Goal: Task Accomplishment & Management: Manage account settings

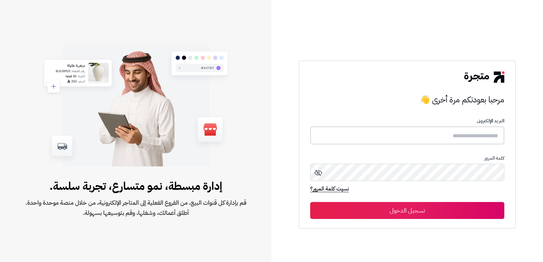
click at [484, 129] on input "text" at bounding box center [407, 135] width 194 height 18
type input "*"
type input "****"
click at [310, 202] on button "تسجيل الدخول" at bounding box center [407, 210] width 194 height 17
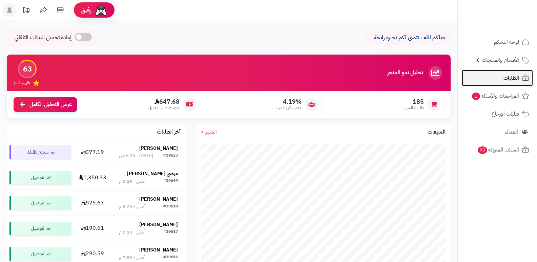
click at [503, 77] on link "الطلبات" at bounding box center [497, 78] width 71 height 16
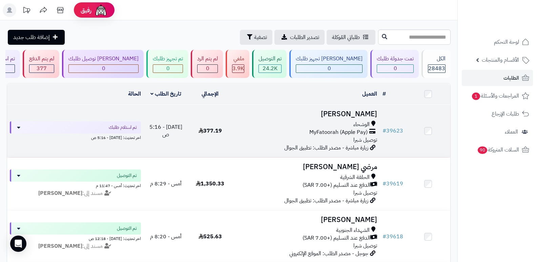
click at [354, 118] on h3 "[PERSON_NAME]" at bounding box center [306, 114] width 142 height 8
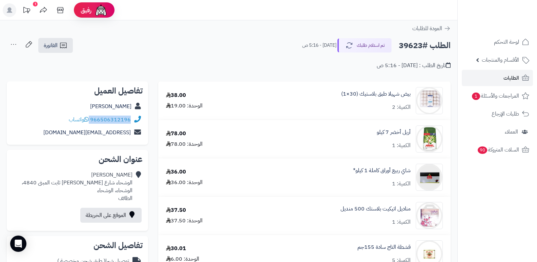
drag, startPoint x: 91, startPoint y: 117, endPoint x: 135, endPoint y: 114, distance: 44.9
click at [135, 114] on div "966506312196 واتساب" at bounding box center [77, 119] width 131 height 13
copy div "966506312196"
click at [357, 45] on button "تم استلام طلبك" at bounding box center [365, 45] width 54 height 14
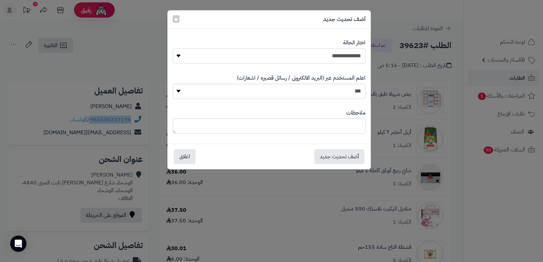
click at [350, 52] on select "**********" at bounding box center [269, 55] width 193 height 15
select select "*"
click at [173, 48] on select "**********" at bounding box center [269, 55] width 193 height 15
click at [332, 124] on textarea at bounding box center [269, 125] width 193 height 15
type textarea "*"
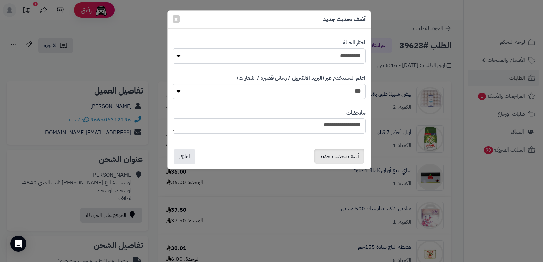
type textarea "**********"
click at [344, 156] on button "أضف تحديث جديد" at bounding box center [339, 156] width 50 height 15
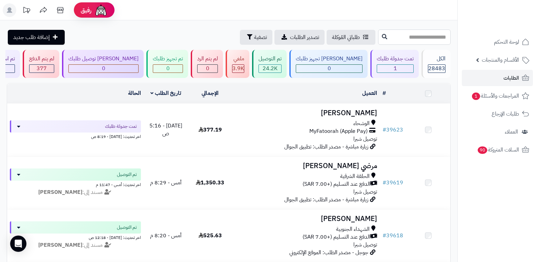
click at [427, 33] on input "text" at bounding box center [414, 36] width 73 height 15
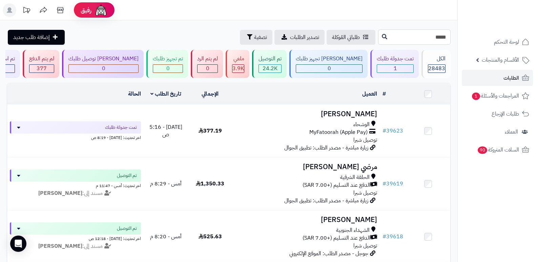
type input "*****"
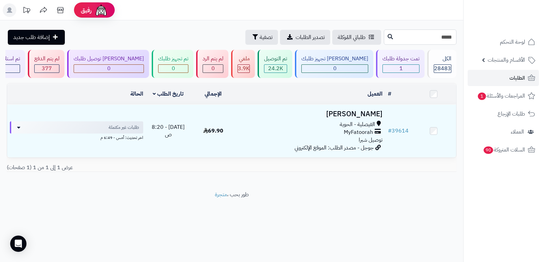
drag, startPoint x: 448, startPoint y: 37, endPoint x: 453, endPoint y: 37, distance: 5.4
click at [453, 37] on input "*****" at bounding box center [419, 36] width 73 height 15
type input "*****"
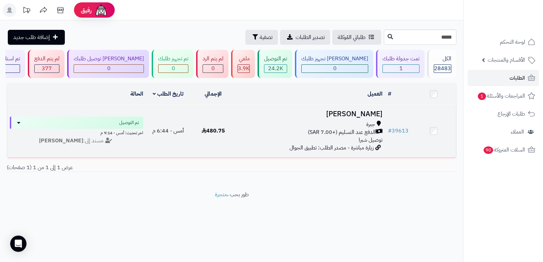
click at [360, 113] on h3 "[PERSON_NAME]" at bounding box center [310, 114] width 144 height 8
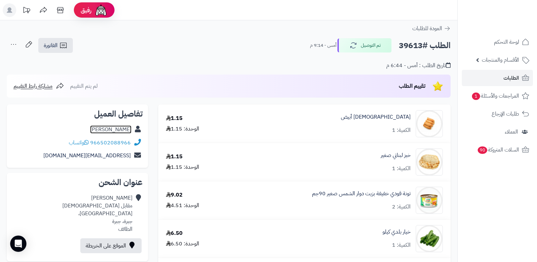
click at [114, 130] on link "تغريد السواط" at bounding box center [110, 129] width 41 height 8
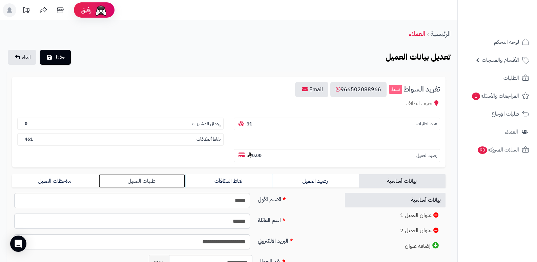
click at [153, 180] on link "طلبات العميل" at bounding box center [142, 181] width 87 height 14
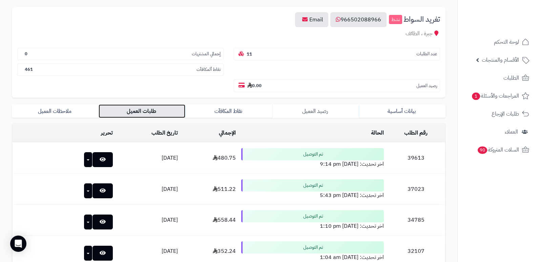
scroll to position [102, 0]
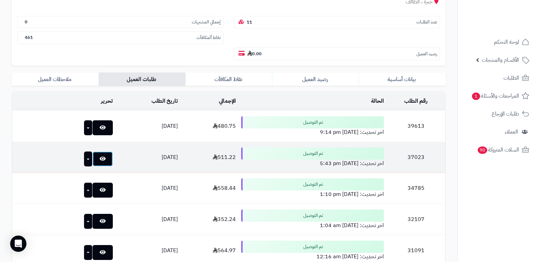
click at [100, 157] on icon at bounding box center [103, 158] width 6 height 5
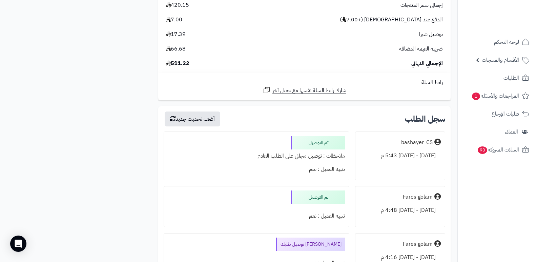
scroll to position [1729, 0]
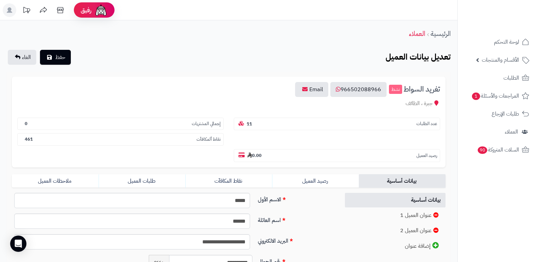
scroll to position [102, 0]
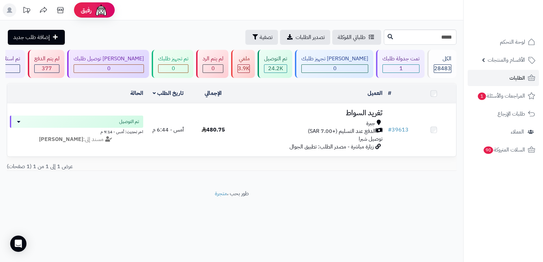
click at [422, 41] on input "*****" at bounding box center [419, 36] width 73 height 15
type input "*****"
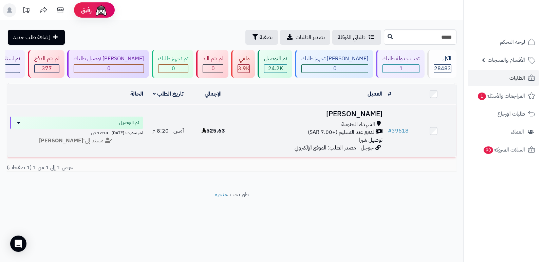
click at [368, 110] on h3 "[PERSON_NAME]" at bounding box center [310, 114] width 144 height 8
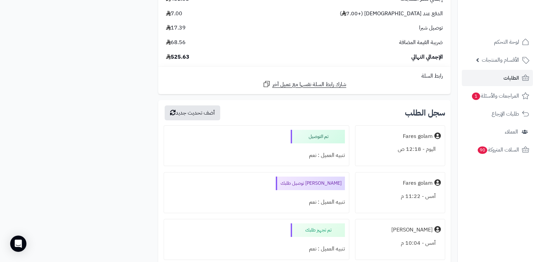
scroll to position [1255, 0]
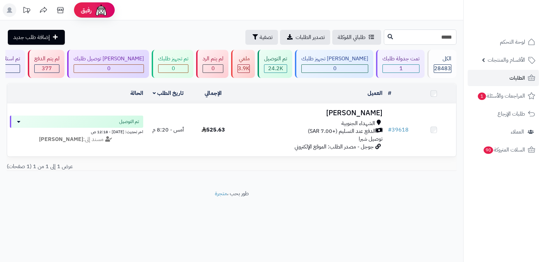
click at [411, 41] on input "*****" at bounding box center [419, 36] width 73 height 15
type input "*****"
click at [364, 115] on h3 "تغريد السواط" at bounding box center [310, 113] width 144 height 8
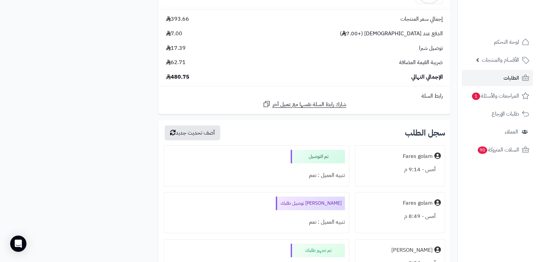
scroll to position [2306, 0]
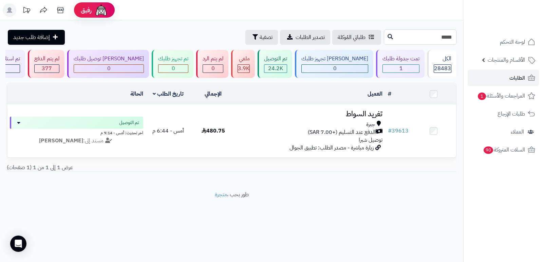
click at [442, 38] on input "*****" at bounding box center [419, 36] width 73 height 15
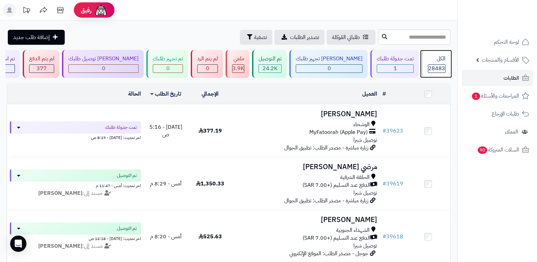
click at [429, 65] on div "28483" at bounding box center [437, 69] width 17 height 8
click at [429, 61] on div "الكل" at bounding box center [437, 59] width 18 height 8
click at [440, 58] on div "الكل" at bounding box center [437, 59] width 18 height 8
click at [436, 67] on span "28483" at bounding box center [437, 68] width 17 height 8
click at [429, 65] on span "28483" at bounding box center [437, 68] width 17 height 8
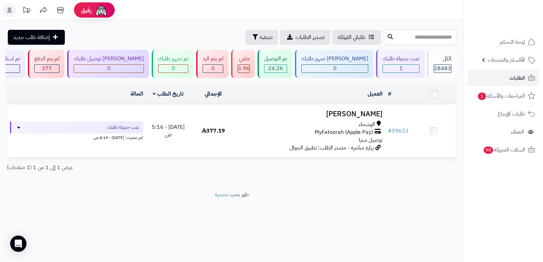
click at [430, 37] on input "text" at bounding box center [419, 36] width 73 height 15
type input "*****"
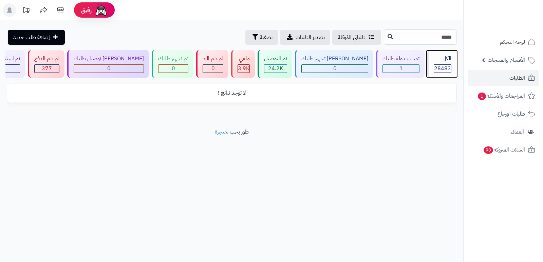
click at [439, 63] on div "الكل 28483" at bounding box center [441, 64] width 29 height 28
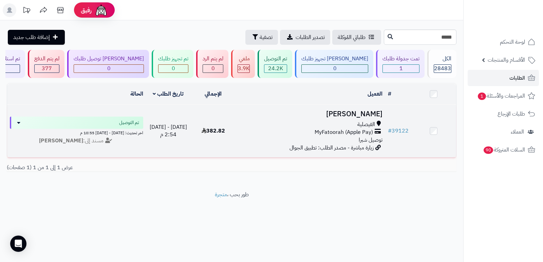
click at [372, 113] on h3 "[PERSON_NAME]" at bounding box center [310, 114] width 144 height 8
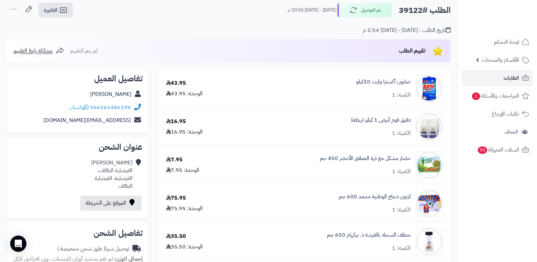
scroll to position [34, 0]
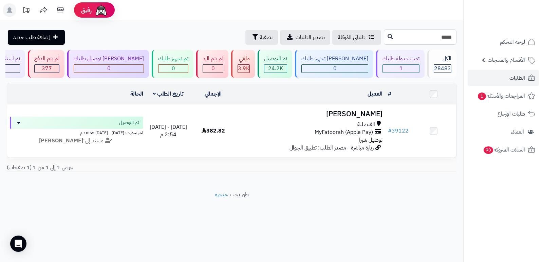
click at [440, 38] on input "*****" at bounding box center [419, 36] width 73 height 15
type input "*****"
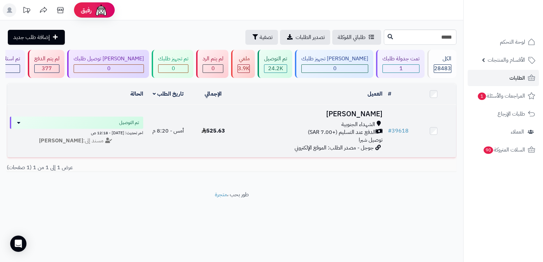
click at [366, 110] on h3 "[PERSON_NAME]" at bounding box center [310, 114] width 144 height 8
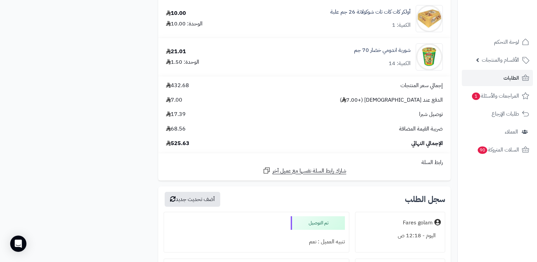
scroll to position [1085, 0]
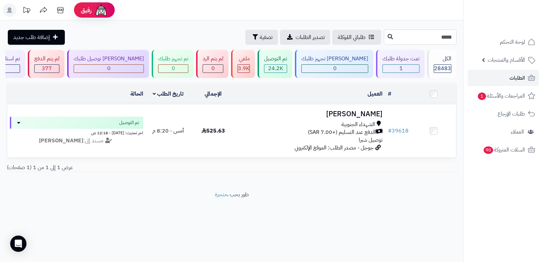
click at [438, 37] on input "*****" at bounding box center [419, 36] width 73 height 15
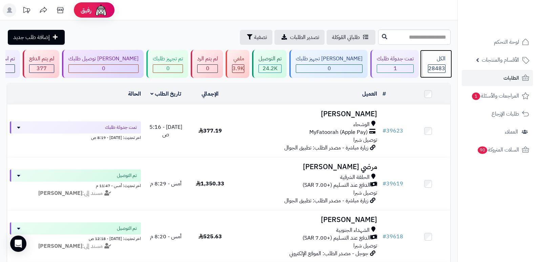
click at [433, 65] on span "28483" at bounding box center [437, 68] width 17 height 8
click at [430, 58] on div "الكل" at bounding box center [437, 59] width 18 height 8
click at [435, 68] on span "28483" at bounding box center [437, 68] width 17 height 8
click at [436, 67] on span "28483" at bounding box center [437, 68] width 17 height 8
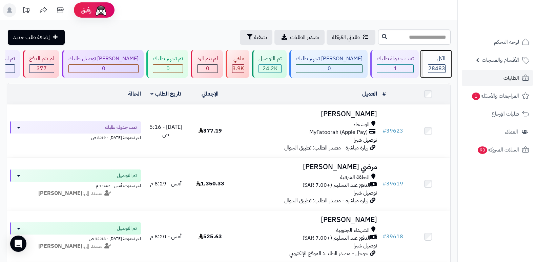
click at [435, 68] on span "28483" at bounding box center [437, 68] width 17 height 8
click at [441, 68] on span "28483" at bounding box center [437, 68] width 17 height 8
click at [444, 61] on div "الكل" at bounding box center [437, 59] width 18 height 8
click at [430, 61] on div "الكل" at bounding box center [437, 59] width 18 height 8
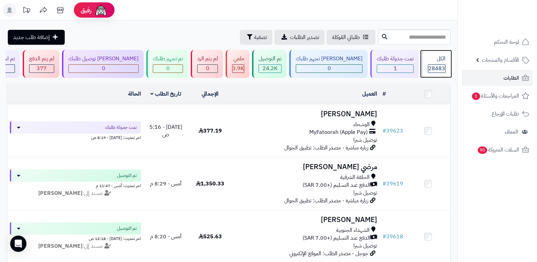
click at [437, 56] on div "الكل" at bounding box center [437, 59] width 18 height 8
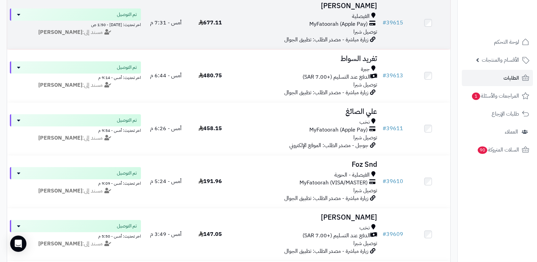
scroll to position [373, 0]
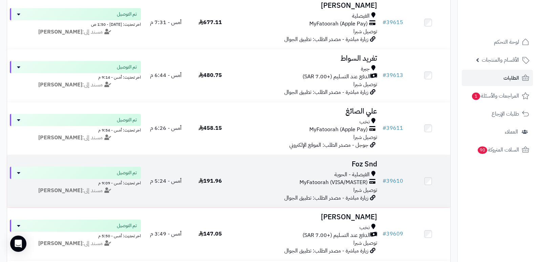
click at [364, 162] on h3 "Foz Snd" at bounding box center [306, 164] width 142 height 8
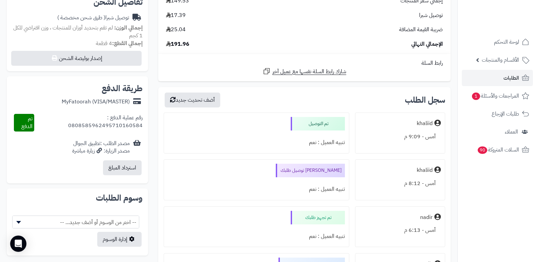
scroll to position [373, 0]
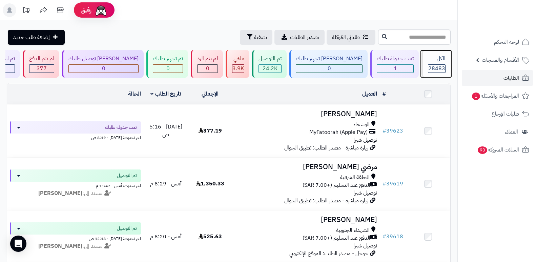
click at [444, 62] on div "الكل" at bounding box center [437, 59] width 18 height 8
drag, startPoint x: 434, startPoint y: 69, endPoint x: 442, endPoint y: 64, distance: 9.3
click at [435, 69] on span "28483" at bounding box center [437, 68] width 17 height 8
click at [434, 66] on span "28483" at bounding box center [437, 68] width 17 height 8
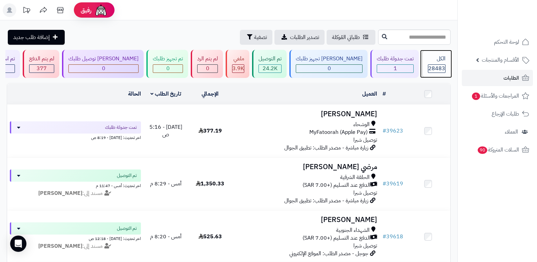
click at [431, 57] on div "الكل" at bounding box center [437, 59] width 18 height 8
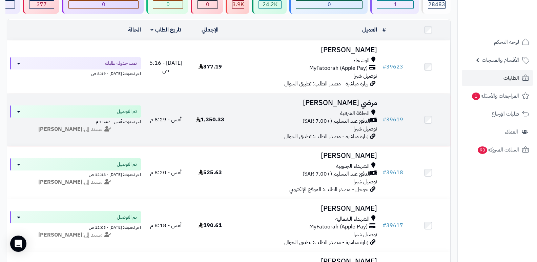
scroll to position [68, 0]
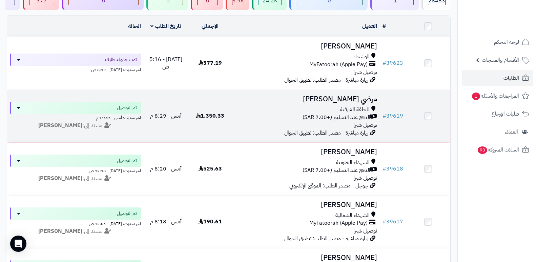
click at [350, 99] on h3 "مرضي [PERSON_NAME]" at bounding box center [306, 99] width 142 height 8
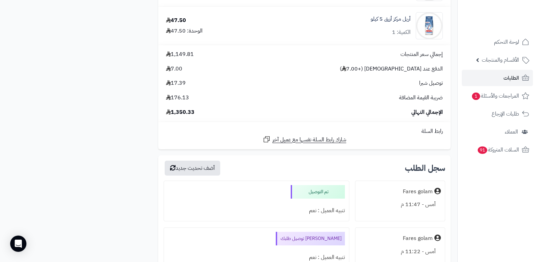
scroll to position [3086, 0]
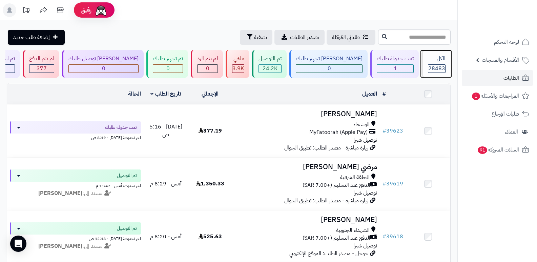
click at [430, 68] on span "28483" at bounding box center [437, 68] width 17 height 8
click at [437, 67] on span "28483" at bounding box center [437, 68] width 17 height 8
click at [431, 67] on span "28483" at bounding box center [437, 68] width 17 height 8
click at [429, 59] on div "الكل" at bounding box center [437, 59] width 18 height 8
click at [434, 58] on div "الكل" at bounding box center [437, 59] width 18 height 8
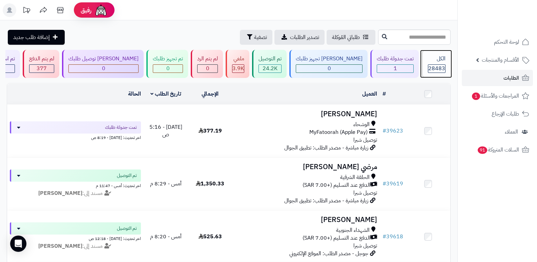
click at [440, 62] on div "الكل" at bounding box center [437, 59] width 18 height 8
click at [428, 62] on div "الكل" at bounding box center [437, 59] width 18 height 8
click at [438, 70] on span "28483" at bounding box center [437, 68] width 17 height 8
click at [429, 65] on div "28483" at bounding box center [437, 69] width 17 height 8
click at [429, 60] on div "الكل" at bounding box center [437, 59] width 18 height 8
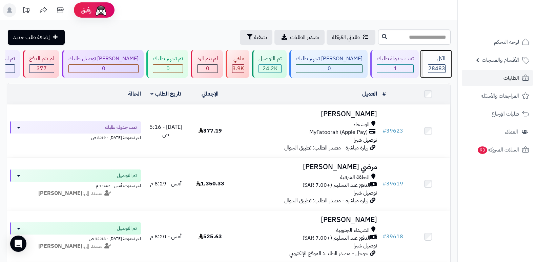
click at [424, 69] on div "الكل 28483" at bounding box center [436, 64] width 29 height 28
click at [429, 67] on span "28483" at bounding box center [437, 68] width 17 height 8
click at [429, 67] on div "28483" at bounding box center [437, 69] width 17 height 8
click at [439, 68] on span "28483" at bounding box center [437, 68] width 17 height 8
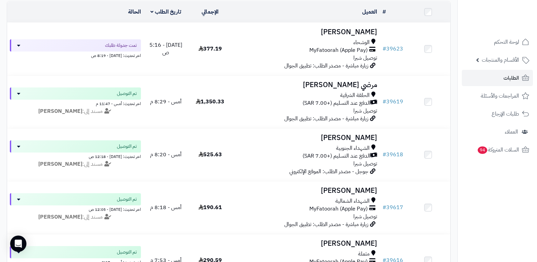
scroll to position [34, 0]
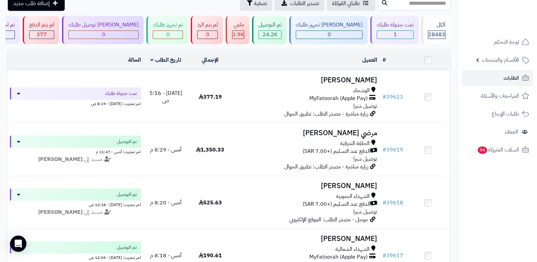
click at [418, 10] on input "text" at bounding box center [414, 3] width 73 height 15
type input "*****"
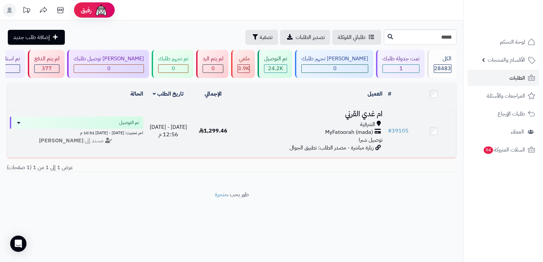
click at [369, 112] on h3 "ام غدي القرني" at bounding box center [310, 114] width 144 height 8
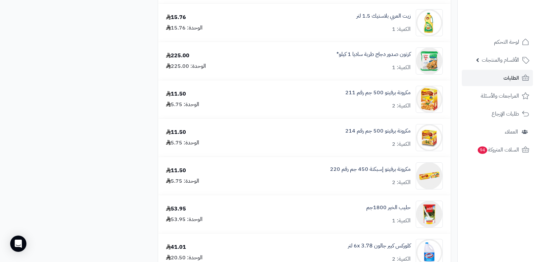
scroll to position [1628, 0]
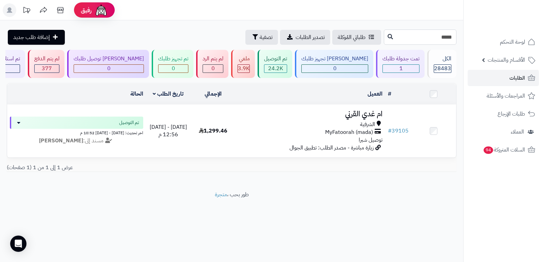
click at [445, 38] on input "*****" at bounding box center [419, 36] width 73 height 15
type input "*****"
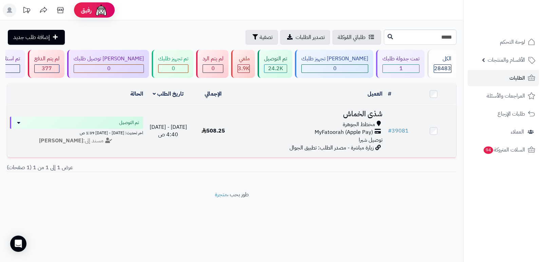
click at [368, 114] on h3 "شذى الخماش" at bounding box center [310, 114] width 144 height 8
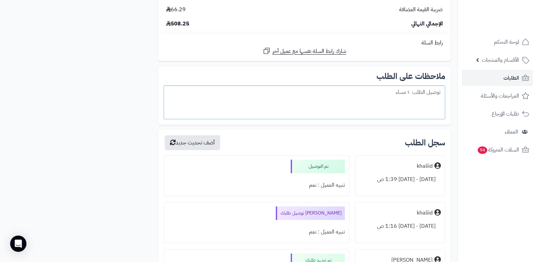
scroll to position [1594, 0]
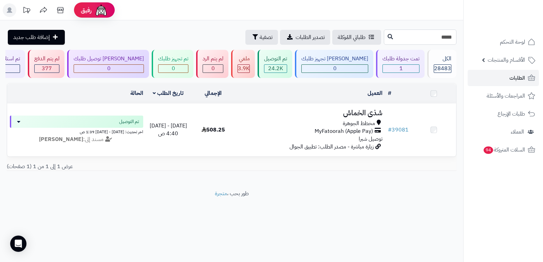
click at [406, 36] on input "*****" at bounding box center [419, 36] width 73 height 15
type input "*****"
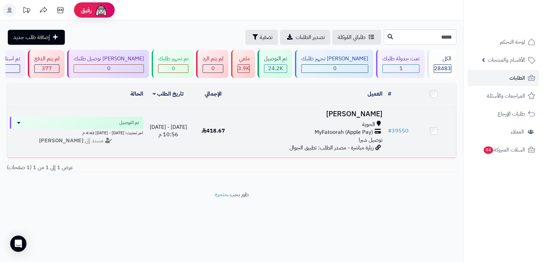
click at [376, 114] on h3 "[PERSON_NAME]" at bounding box center [310, 114] width 144 height 8
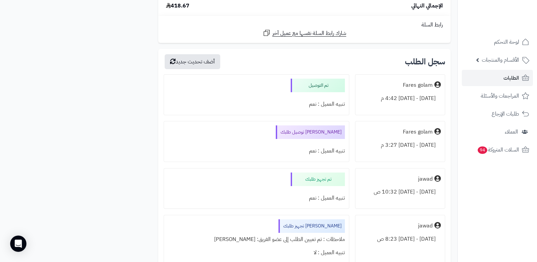
scroll to position [1187, 0]
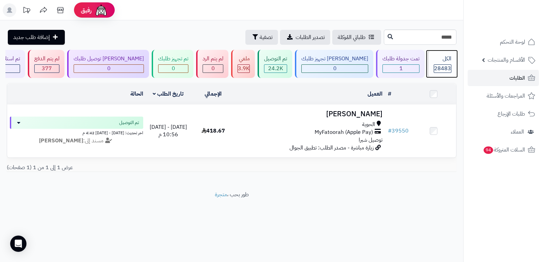
click at [434, 65] on div "28483" at bounding box center [442, 69] width 17 height 8
click at [426, 34] on input "*****" at bounding box center [419, 36] width 73 height 15
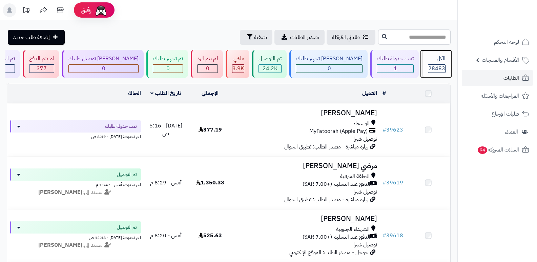
click at [442, 57] on div "الكل" at bounding box center [437, 59] width 18 height 8
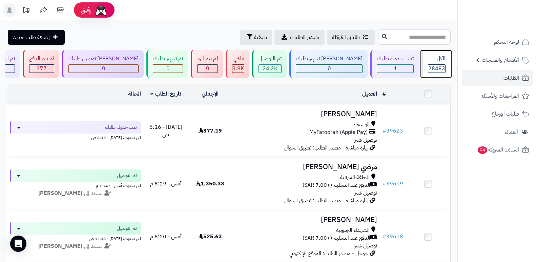
click at [442, 57] on div "الكل" at bounding box center [437, 59] width 18 height 8
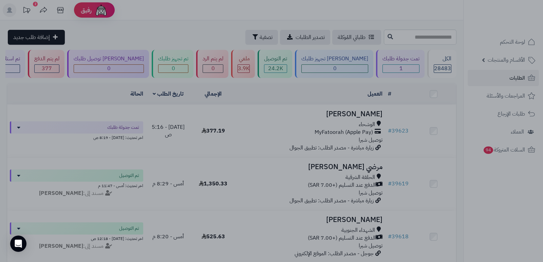
click at [252, 14] on div at bounding box center [271, 131] width 543 height 262
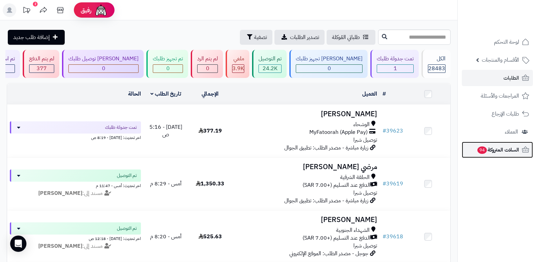
click at [491, 148] on span "السلات المتروكة 94" at bounding box center [498, 149] width 42 height 9
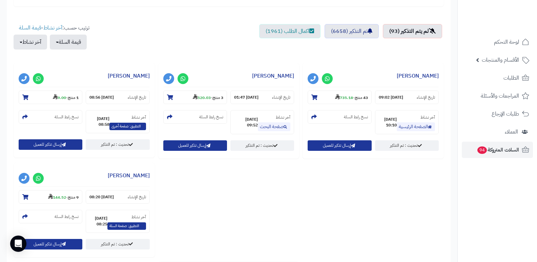
scroll to position [271, 0]
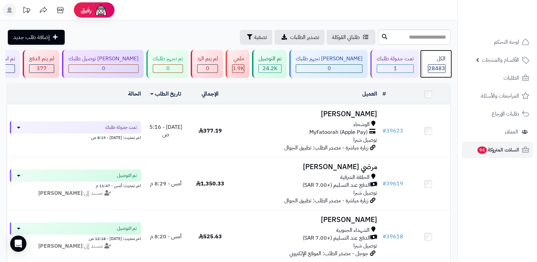
click at [440, 67] on span "28483" at bounding box center [437, 68] width 17 height 8
click at [438, 68] on span "28483" at bounding box center [437, 68] width 17 height 8
click at [437, 63] on div "الكل 28483" at bounding box center [436, 64] width 29 height 28
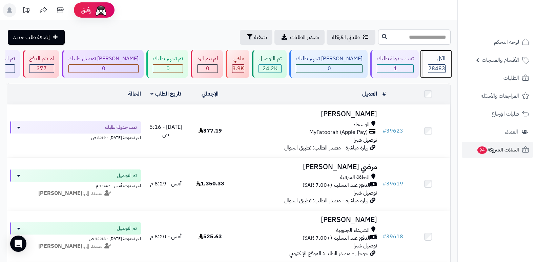
click at [437, 64] on div "الكل 28483" at bounding box center [436, 64] width 29 height 28
click at [441, 63] on div "الكل 28483" at bounding box center [436, 64] width 29 height 28
click at [434, 63] on div "الكل 28483" at bounding box center [436, 64] width 29 height 28
click at [445, 55] on div "الكل" at bounding box center [437, 59] width 18 height 8
click at [430, 67] on span "28483" at bounding box center [437, 68] width 17 height 8
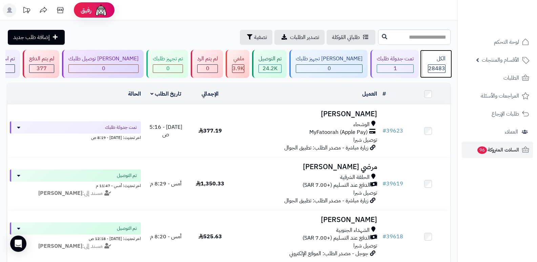
click at [434, 66] on span "28483" at bounding box center [437, 68] width 17 height 8
click at [435, 68] on span "28483" at bounding box center [437, 68] width 17 height 8
click at [434, 65] on span "28483" at bounding box center [437, 68] width 17 height 8
